Goal: Transaction & Acquisition: Book appointment/travel/reservation

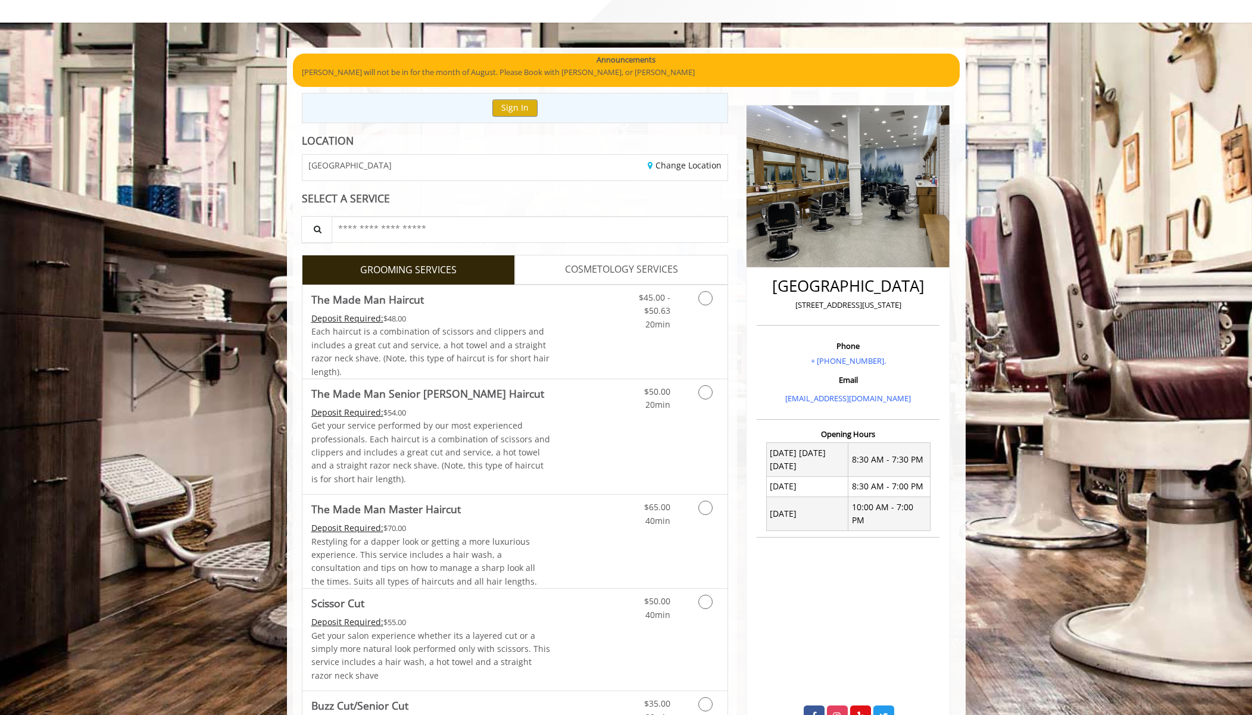
scroll to position [55, 0]
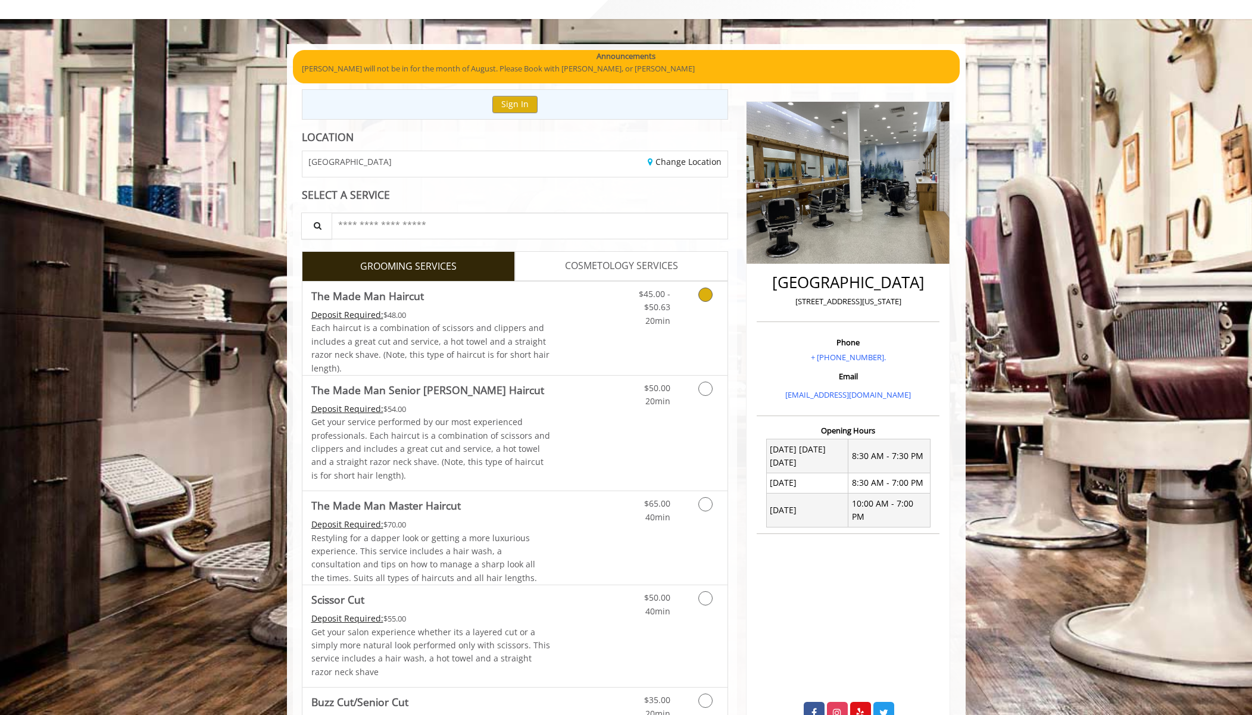
click at [712, 295] on link "Grooming services" at bounding box center [703, 304] width 30 height 46
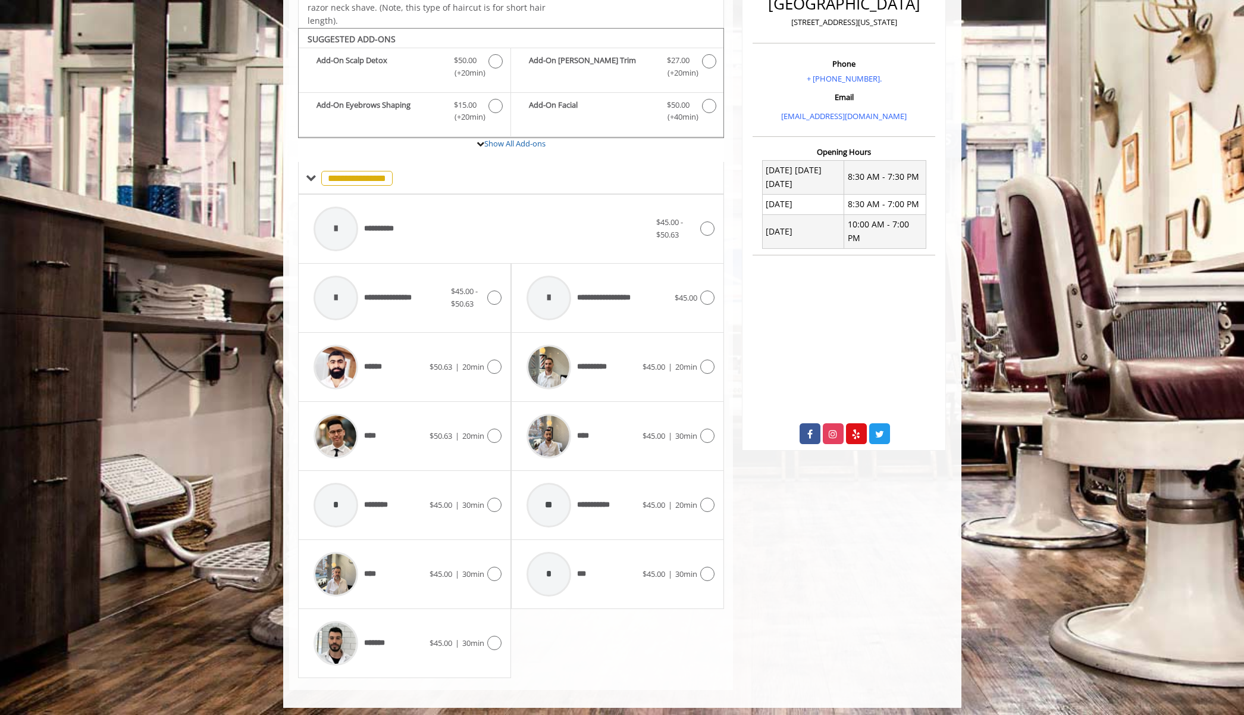
scroll to position [337, 0]
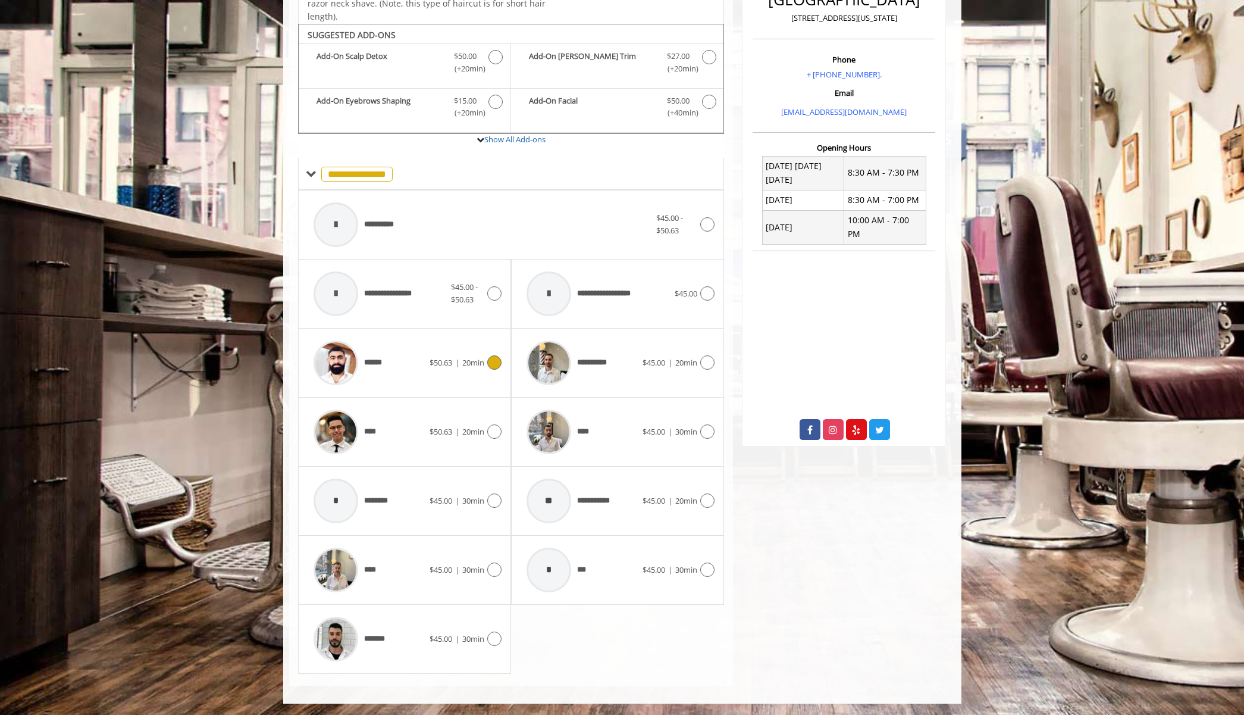
click at [489, 365] on icon at bounding box center [494, 362] width 14 height 14
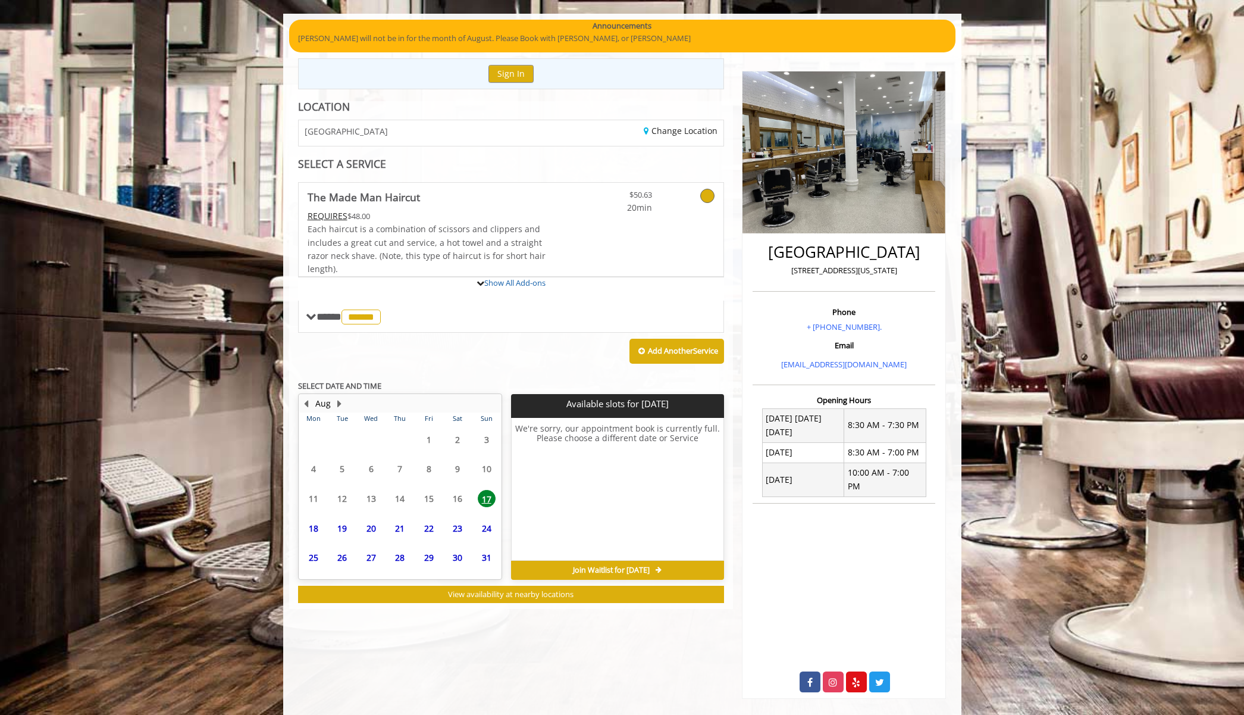
scroll to position [117, 0]
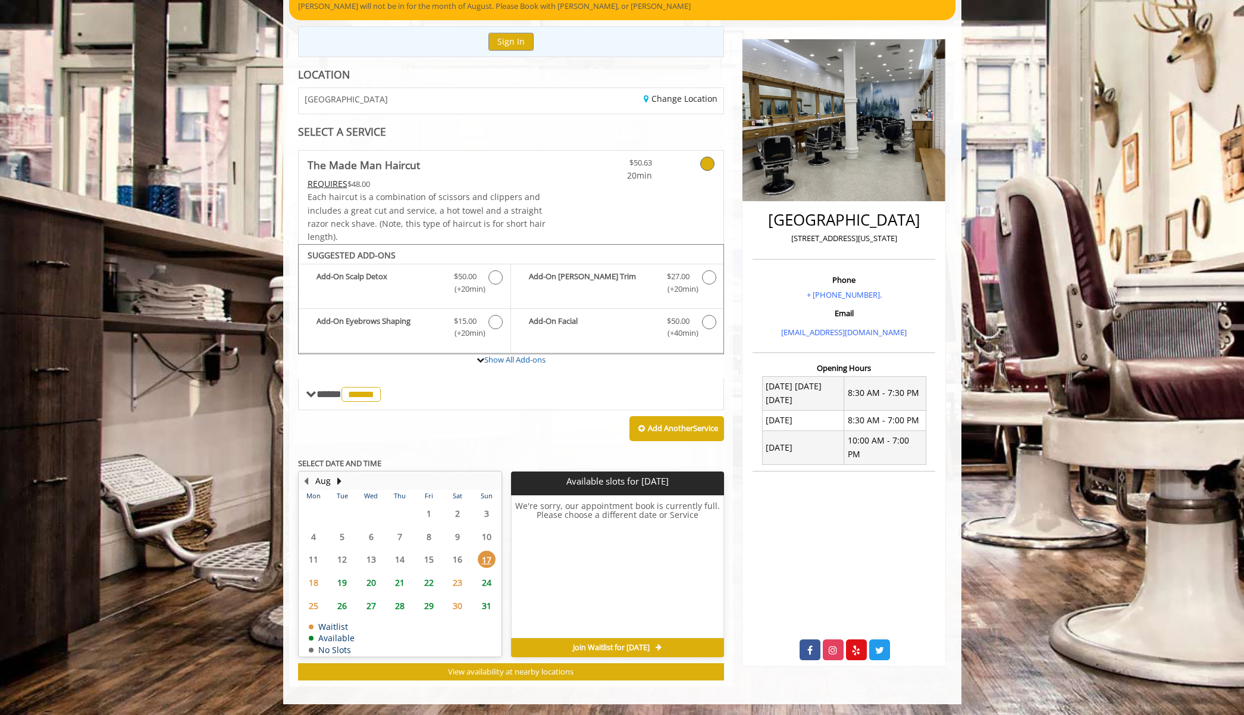
click at [372, 583] on span "20" at bounding box center [371, 582] width 18 height 17
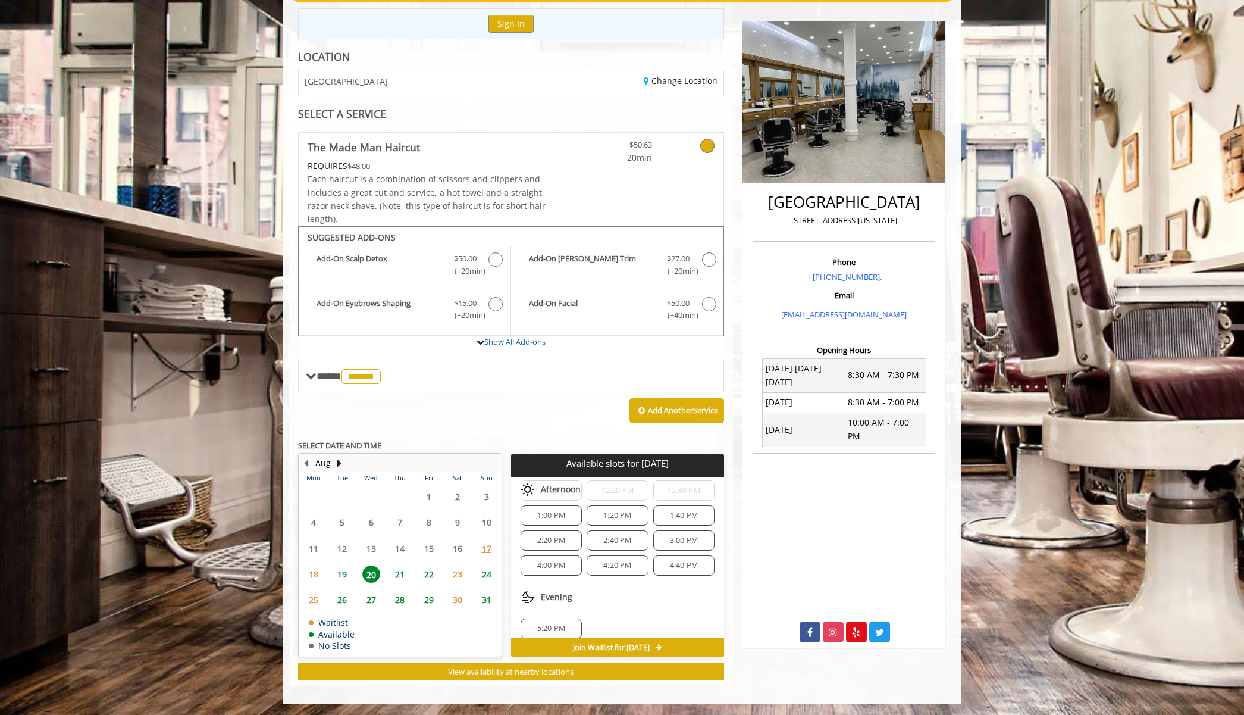
scroll to position [94, 0]
click at [670, 543] on span "3:00 PM" at bounding box center [684, 540] width 28 height 10
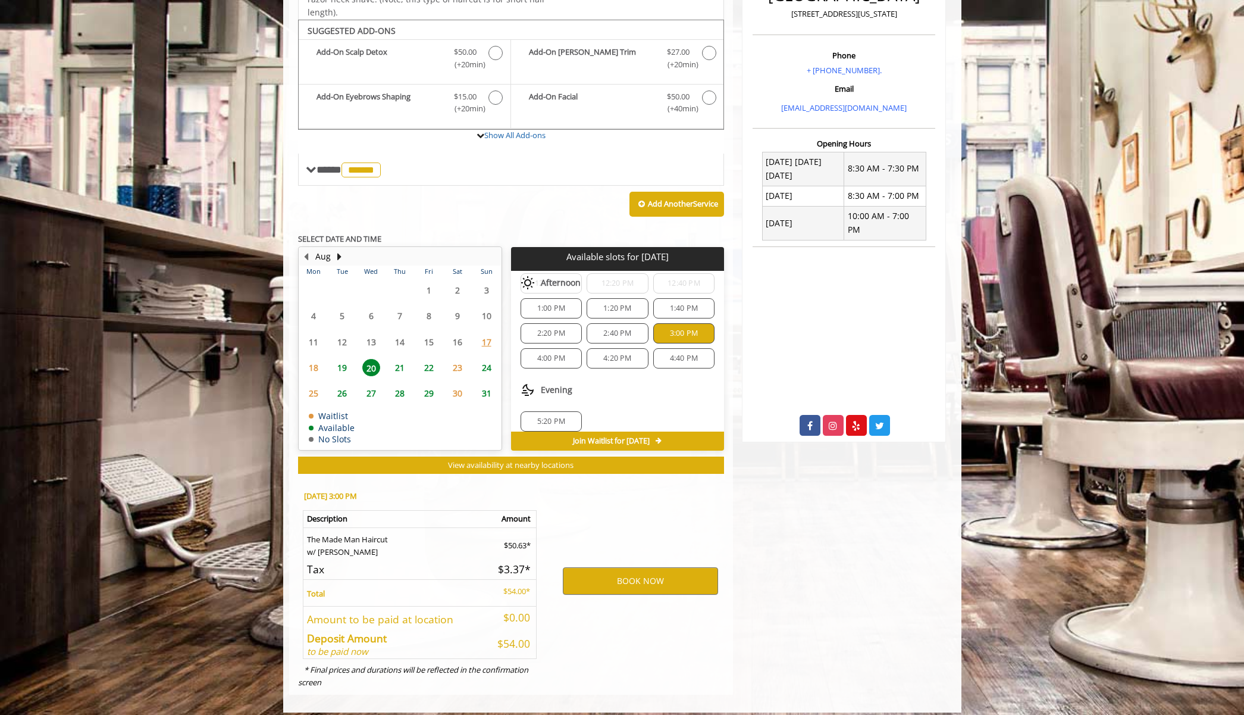
scroll to position [351, 0]
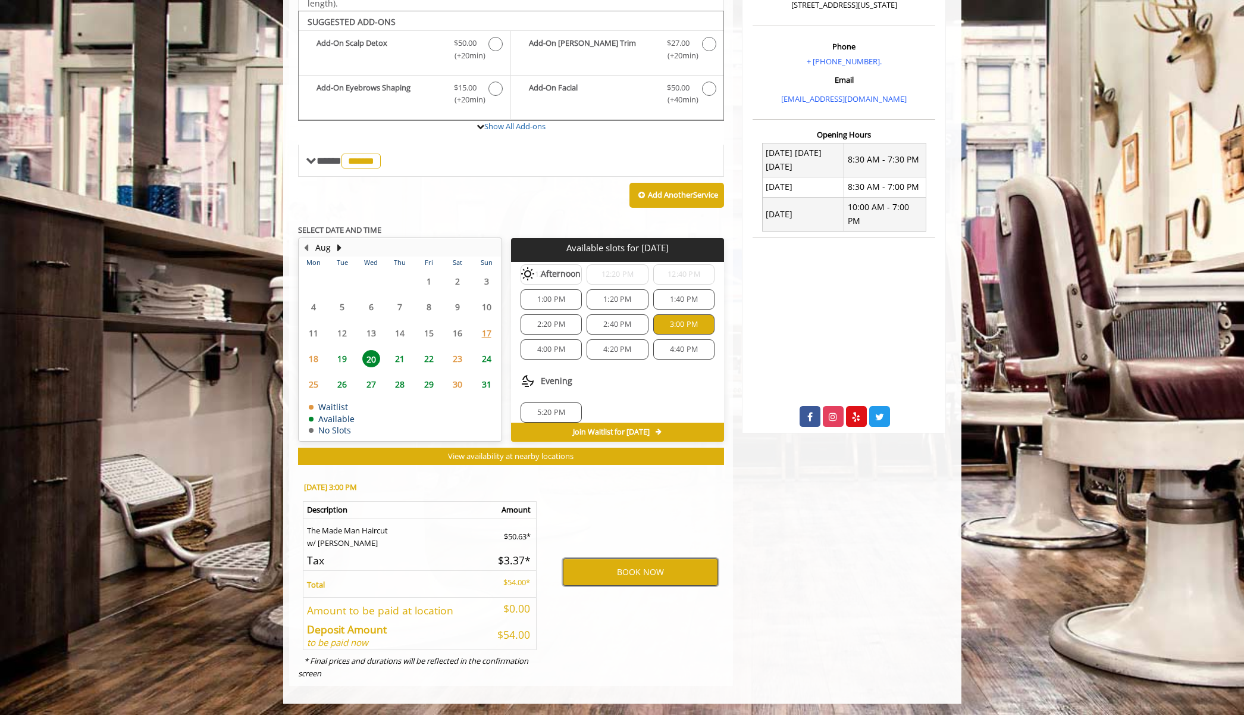
click at [652, 576] on button "BOOK NOW" at bounding box center [640, 571] width 155 height 27
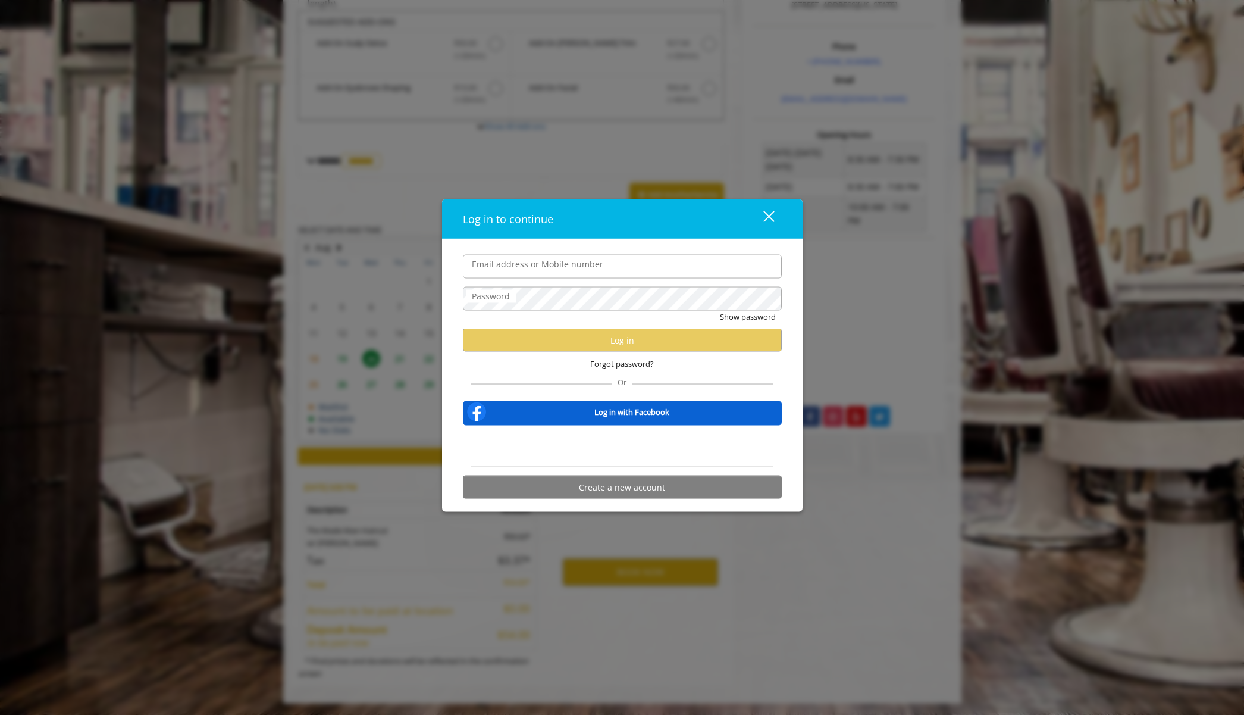
click at [504, 270] on input "Email address or Mobile number" at bounding box center [622, 266] width 319 height 24
type input "**********"
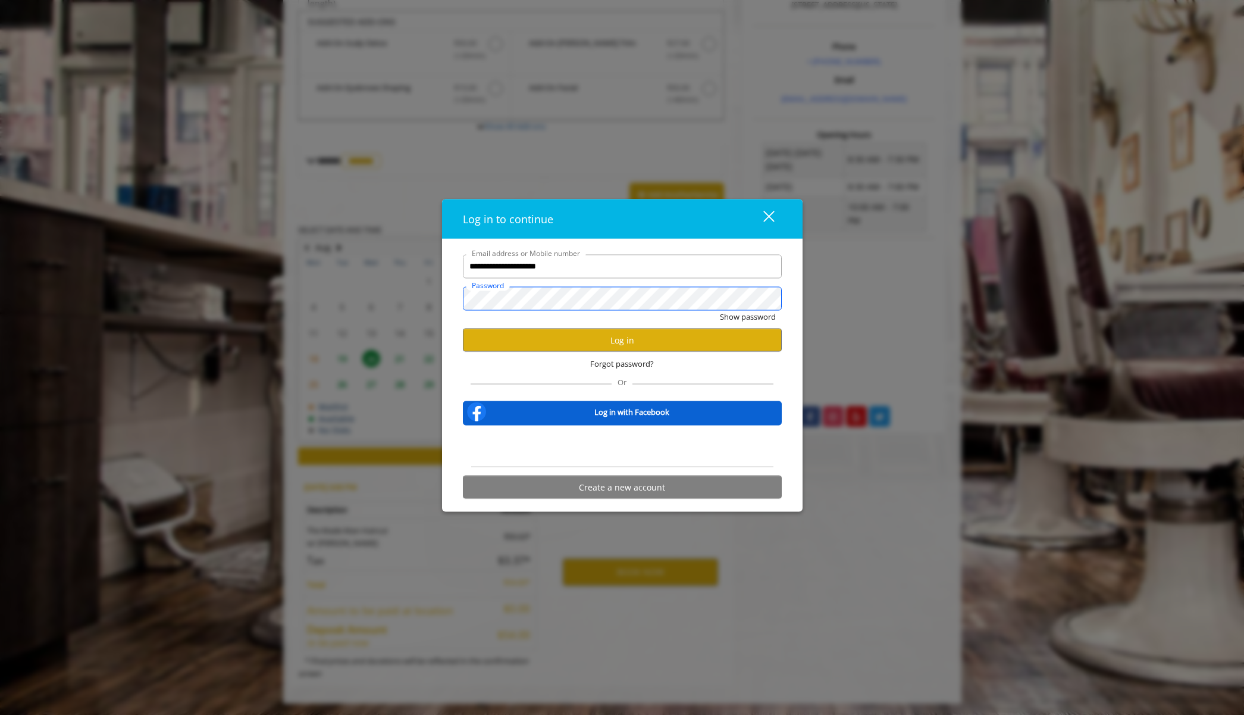
click at [720, 310] on button "Show password" at bounding box center [748, 316] width 56 height 12
click at [597, 336] on button "Log in" at bounding box center [622, 340] width 319 height 23
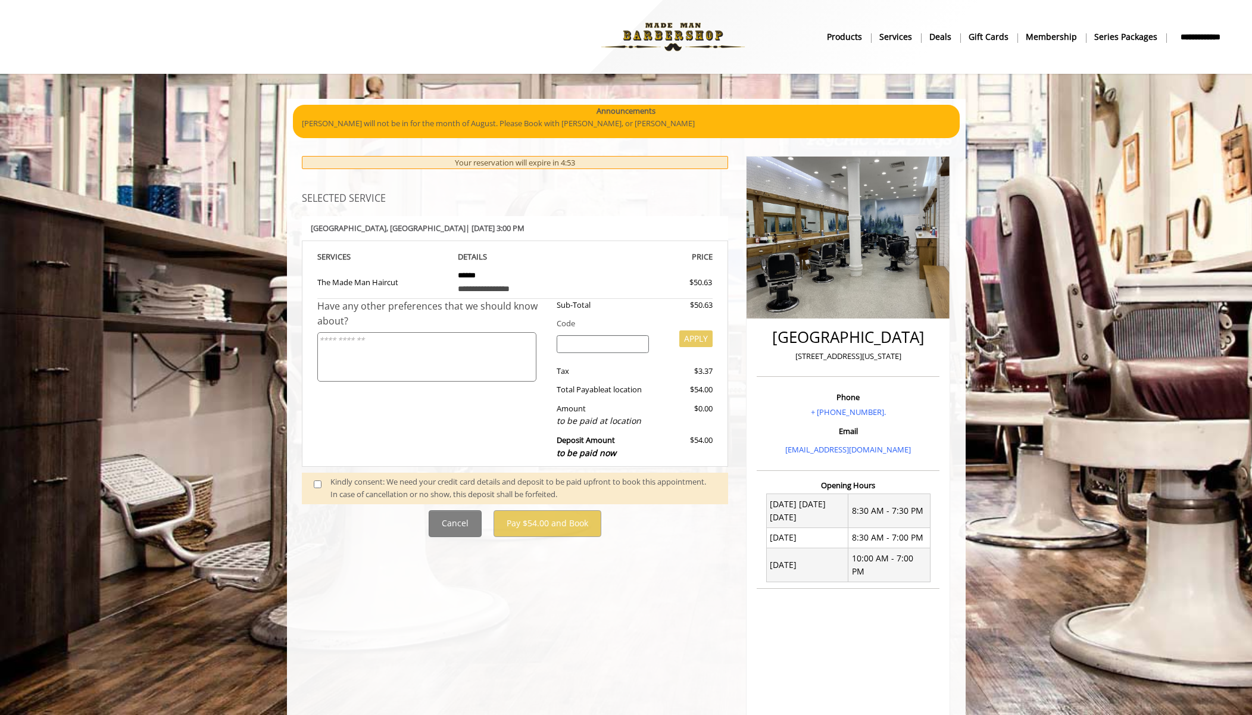
click at [359, 483] on div "Kindly consent: We need your credit card details and deposit to be paid upfront…" at bounding box center [523, 488] width 386 height 25
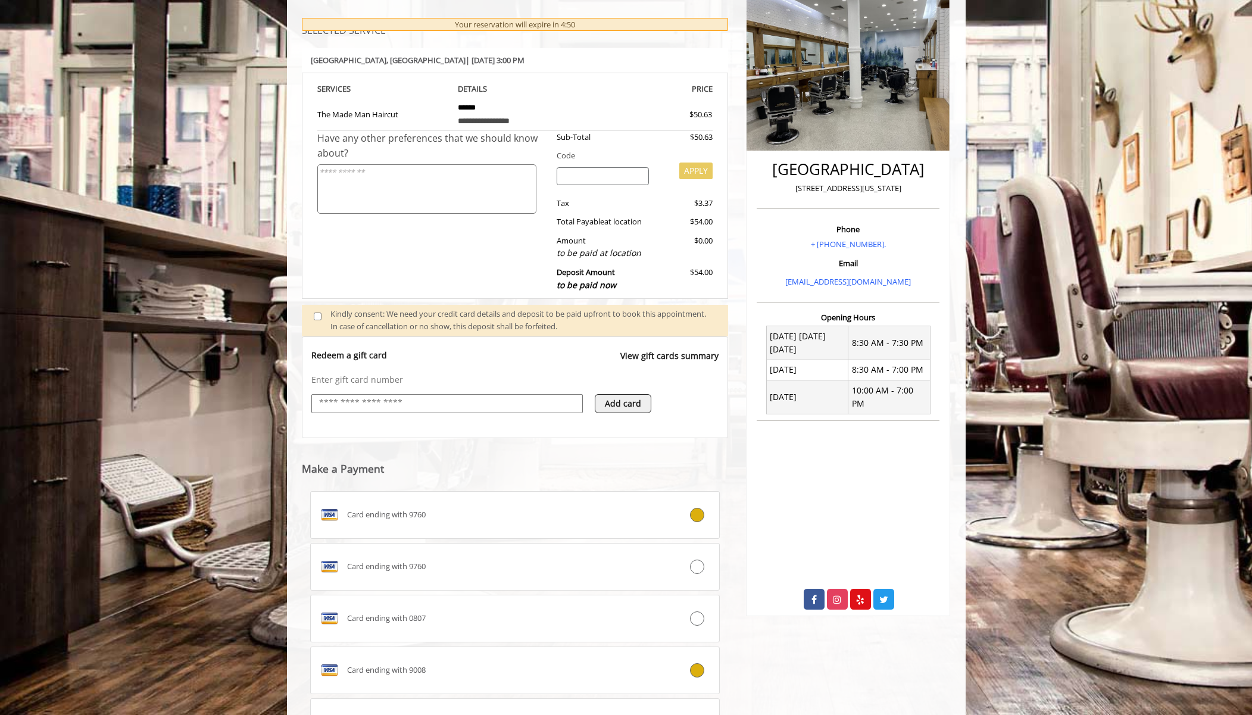
click at [703, 674] on div at bounding box center [685, 670] width 68 height 14
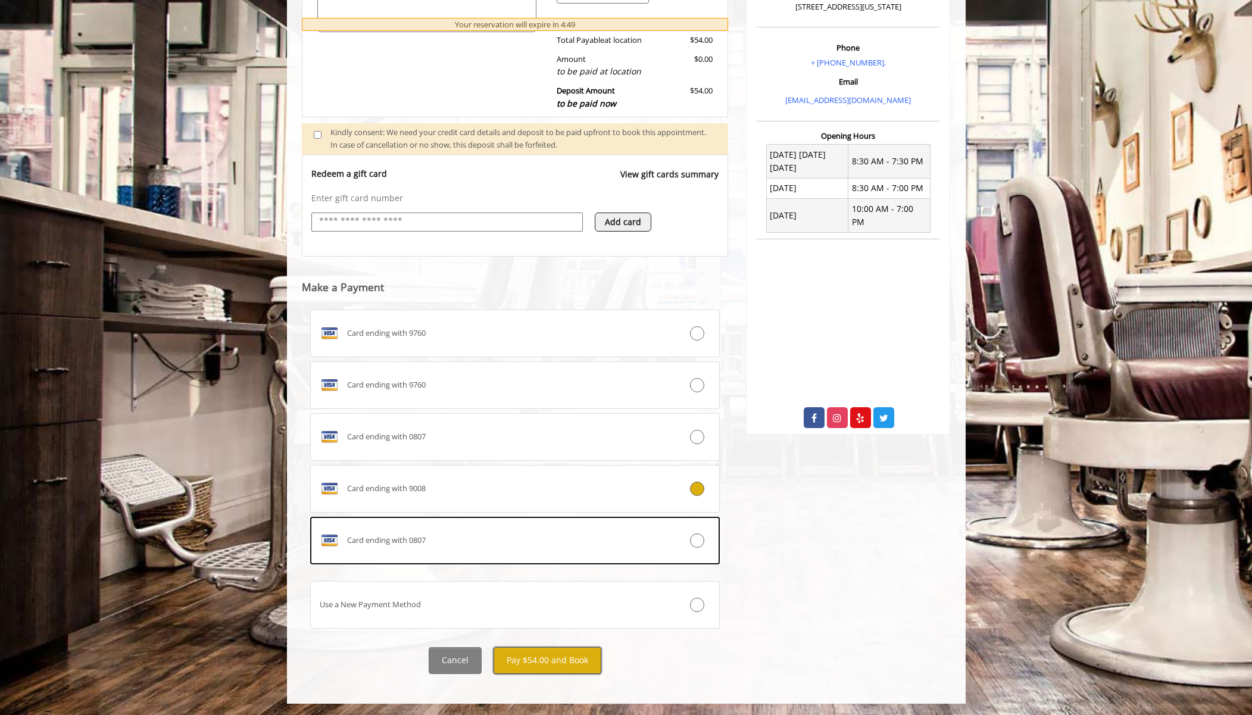
click at [529, 662] on button "Pay $54.00 and Book" at bounding box center [547, 660] width 108 height 27
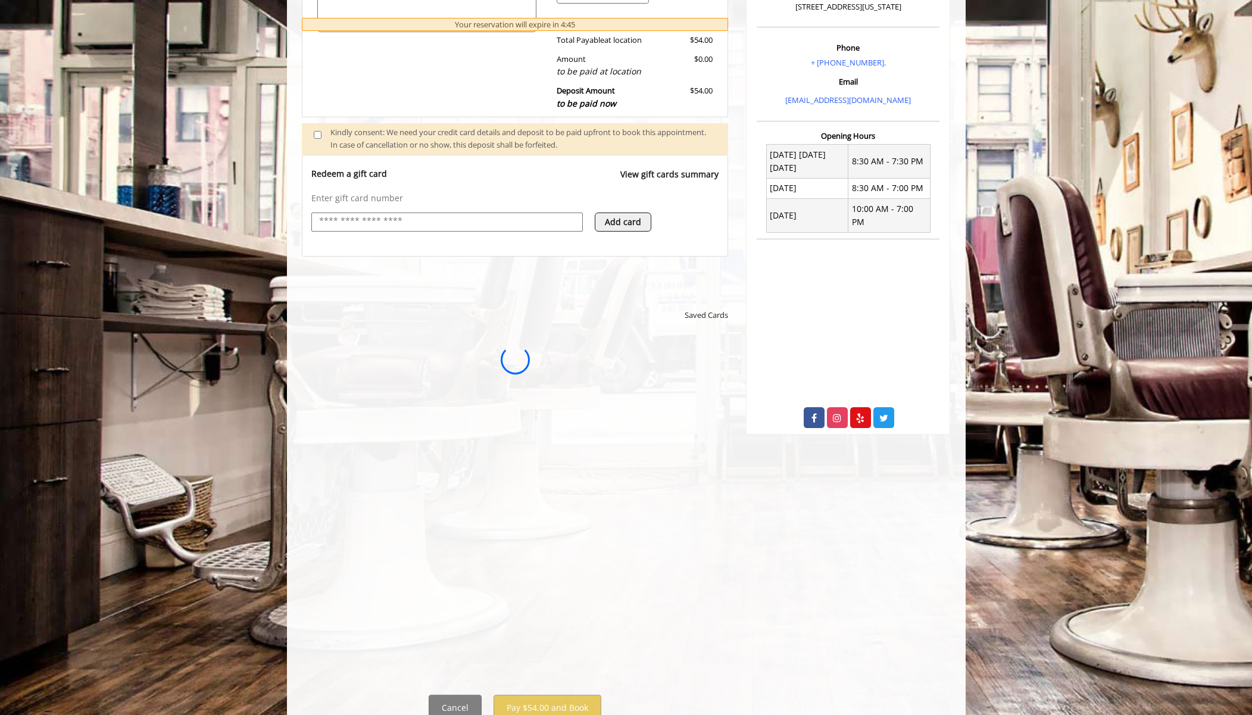
scroll to position [0, 0]
